Goal: Book appointment/travel/reservation

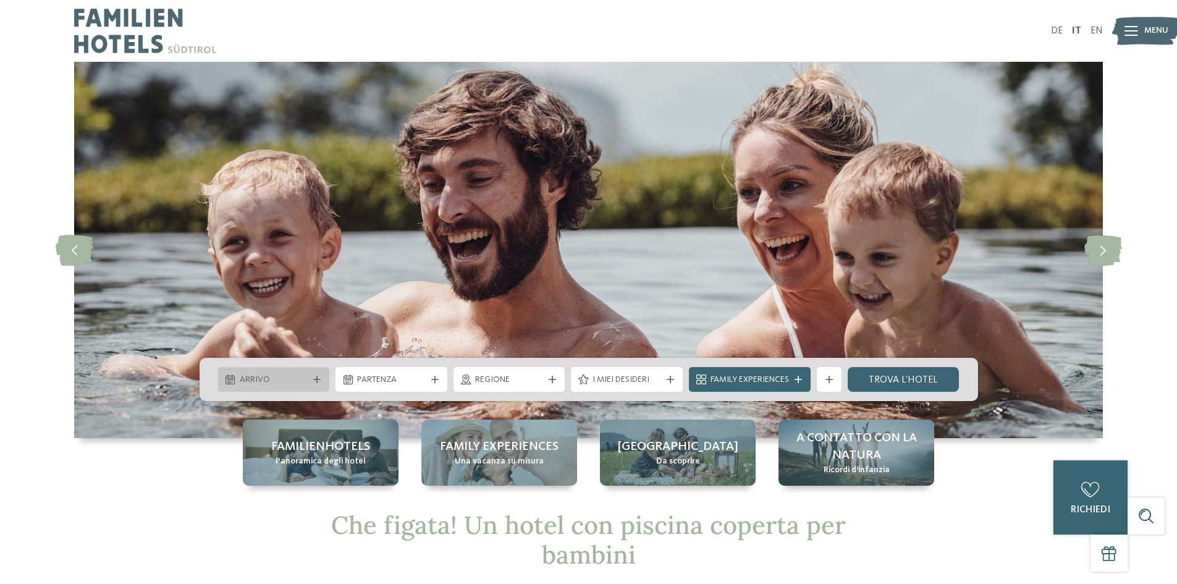
click at [322, 376] on div at bounding box center [317, 379] width 12 height 7
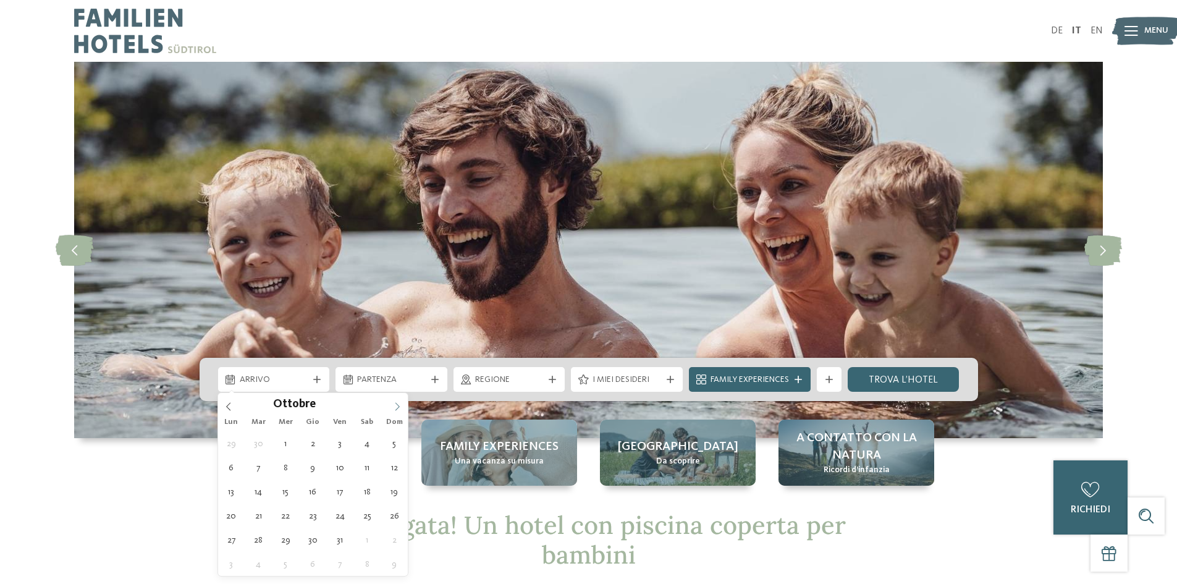
click at [396, 406] on icon at bounding box center [397, 406] width 9 height 9
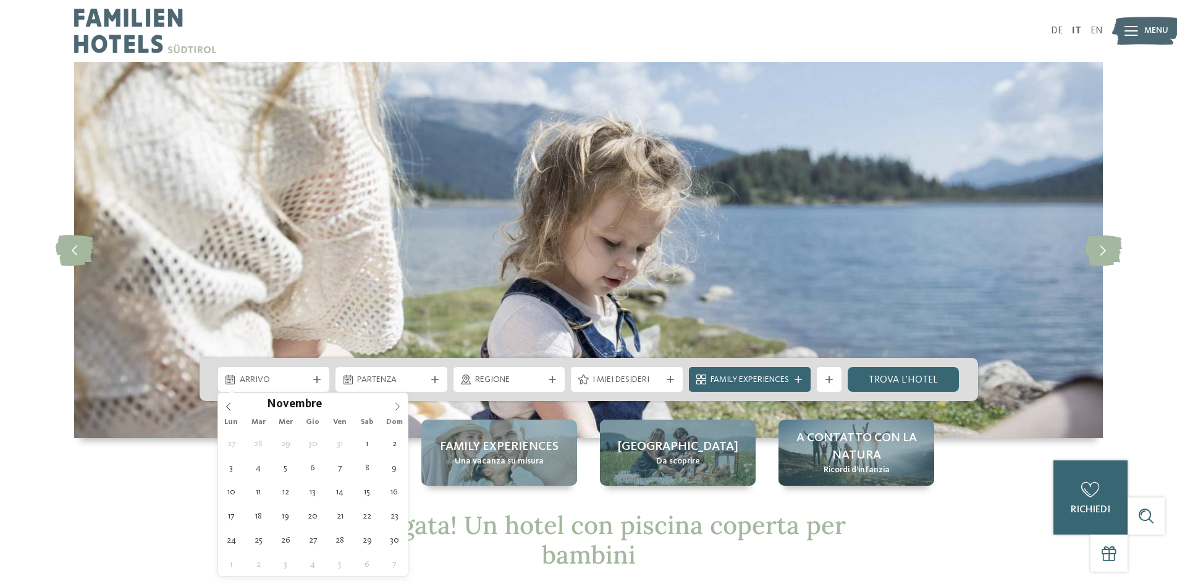
click at [396, 406] on icon at bounding box center [397, 406] width 9 height 9
type input "****"
click at [396, 405] on icon at bounding box center [397, 406] width 9 height 9
type div "[DATE]"
type input "****"
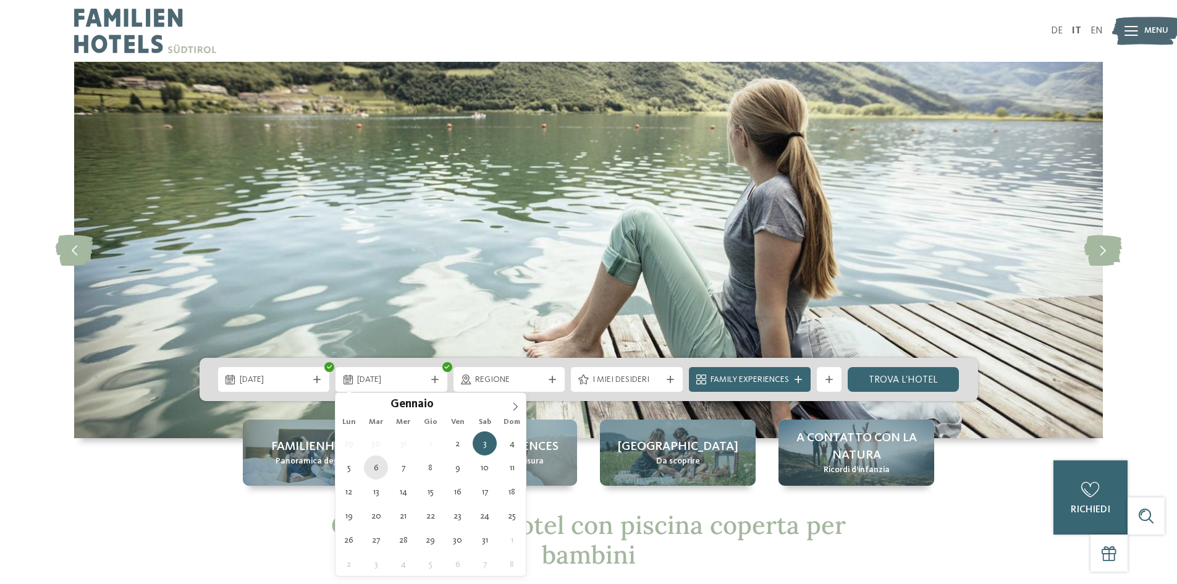
type div "[DATE]"
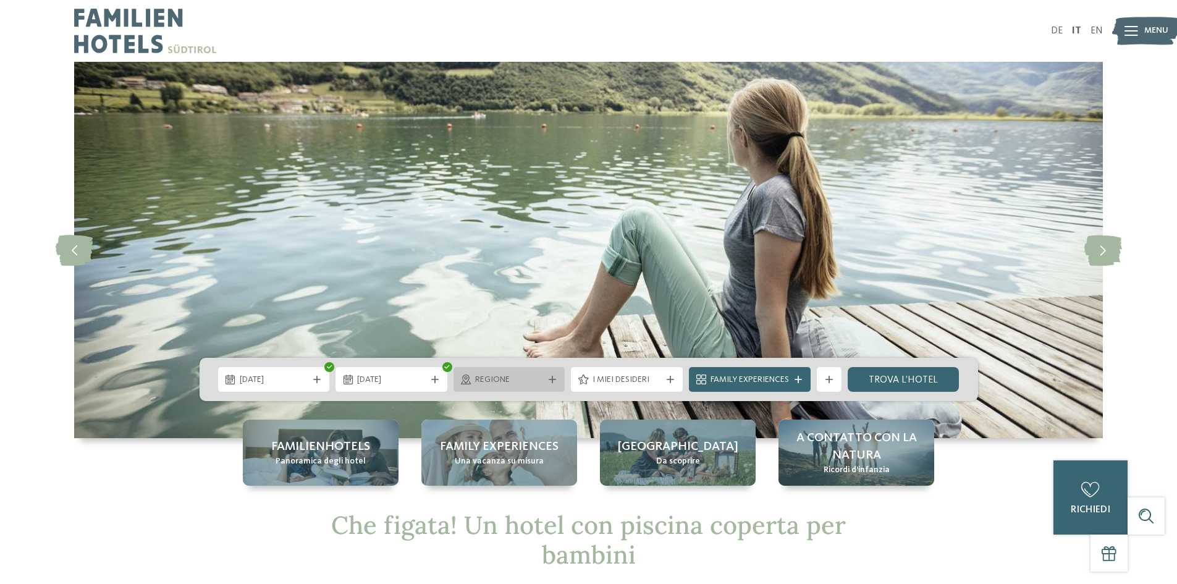
click at [553, 382] on icon at bounding box center [552, 379] width 7 height 7
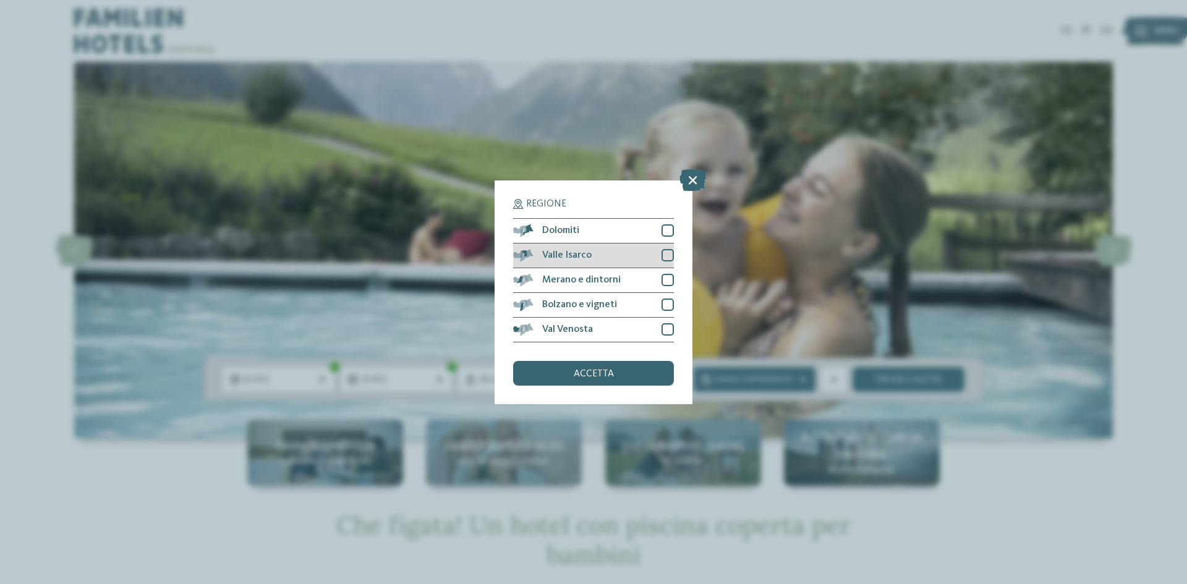
click at [670, 252] on div at bounding box center [667, 255] width 12 height 12
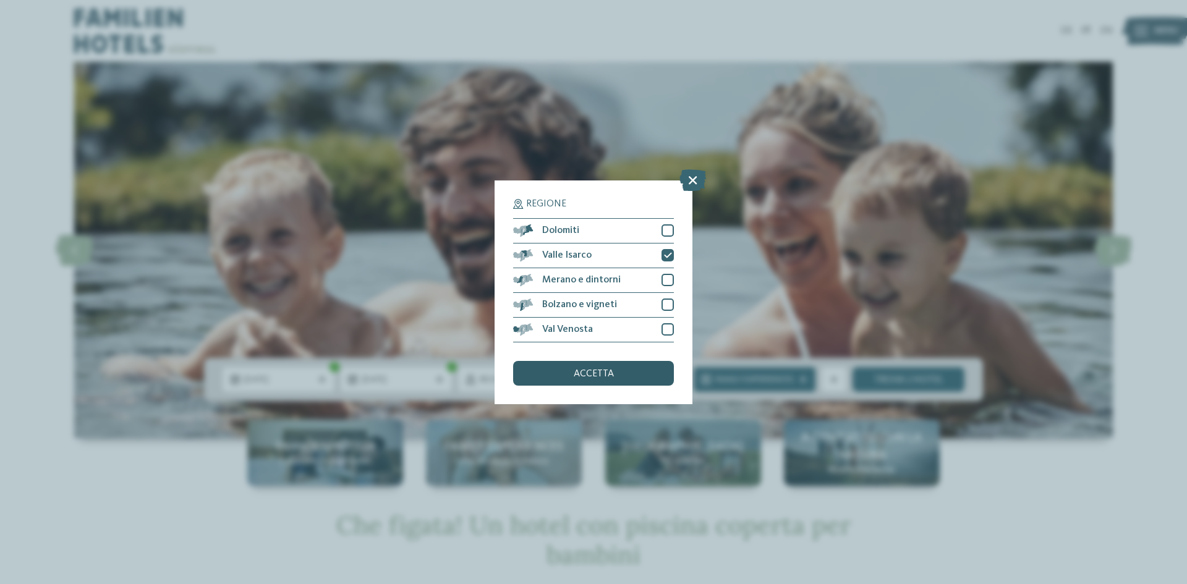
click at [616, 373] on div "accetta" at bounding box center [593, 373] width 161 height 25
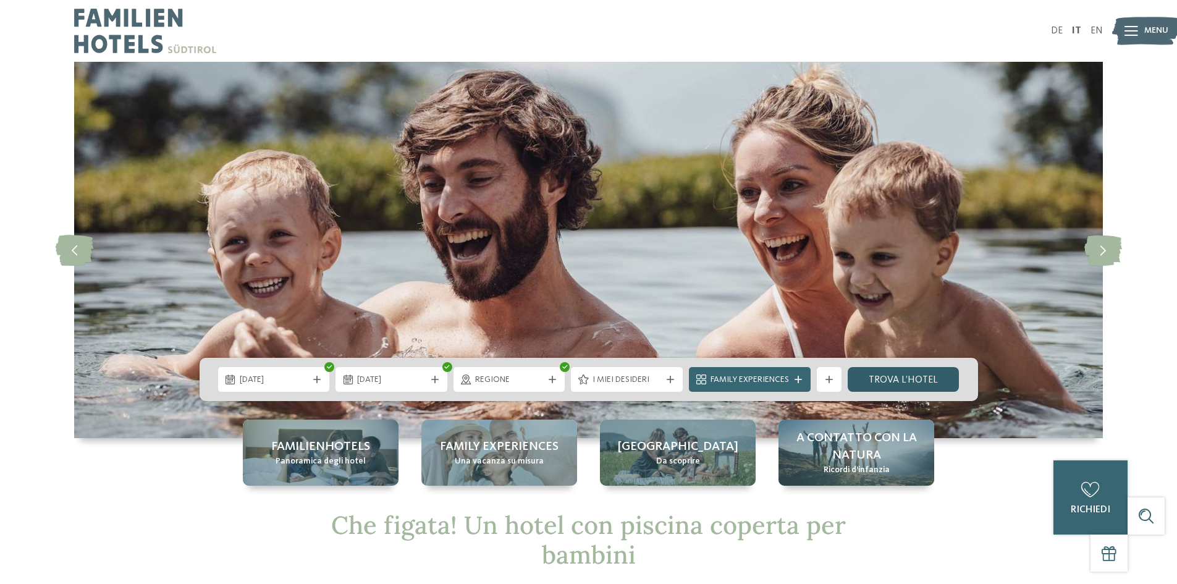
click at [906, 383] on link "trova l’hotel" at bounding box center [904, 379] width 112 height 25
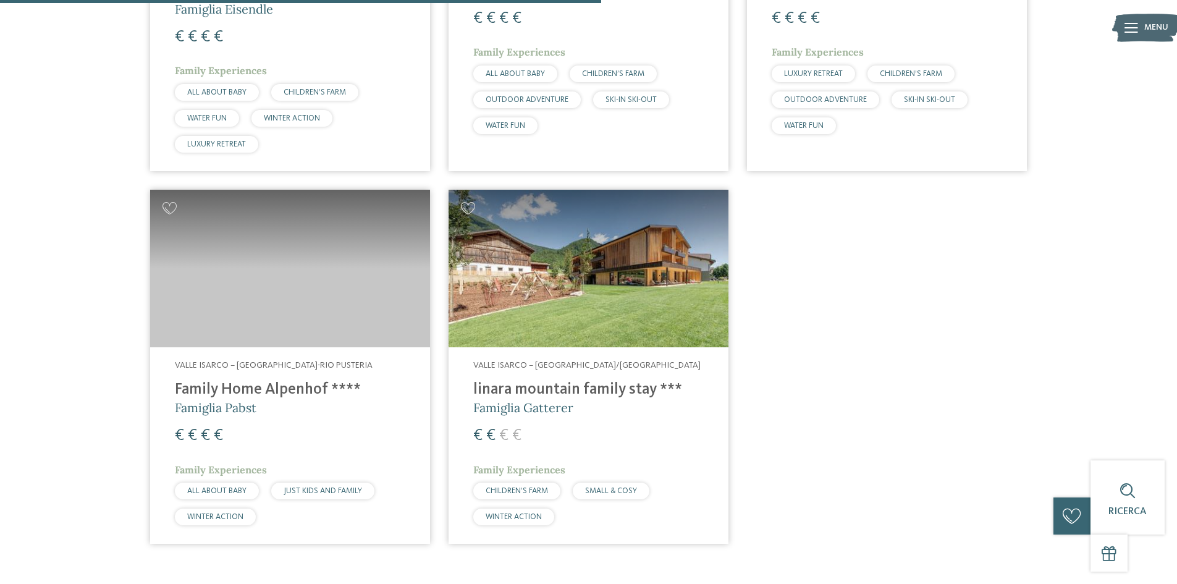
scroll to position [715, 0]
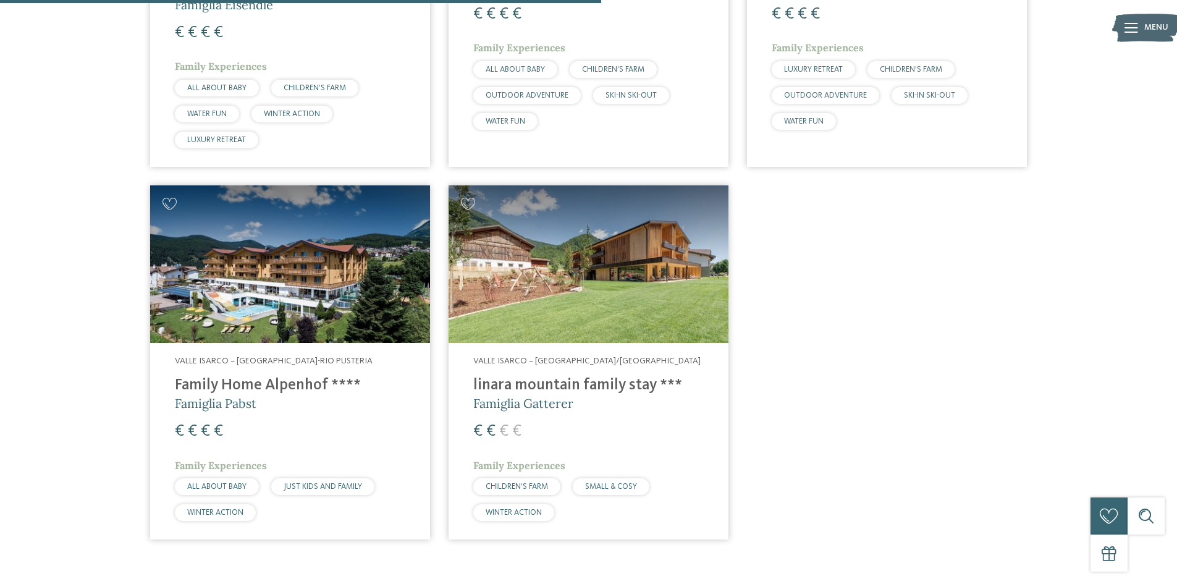
click at [299, 300] on img at bounding box center [290, 264] width 280 height 158
